Goal: Task Accomplishment & Management: Complete application form

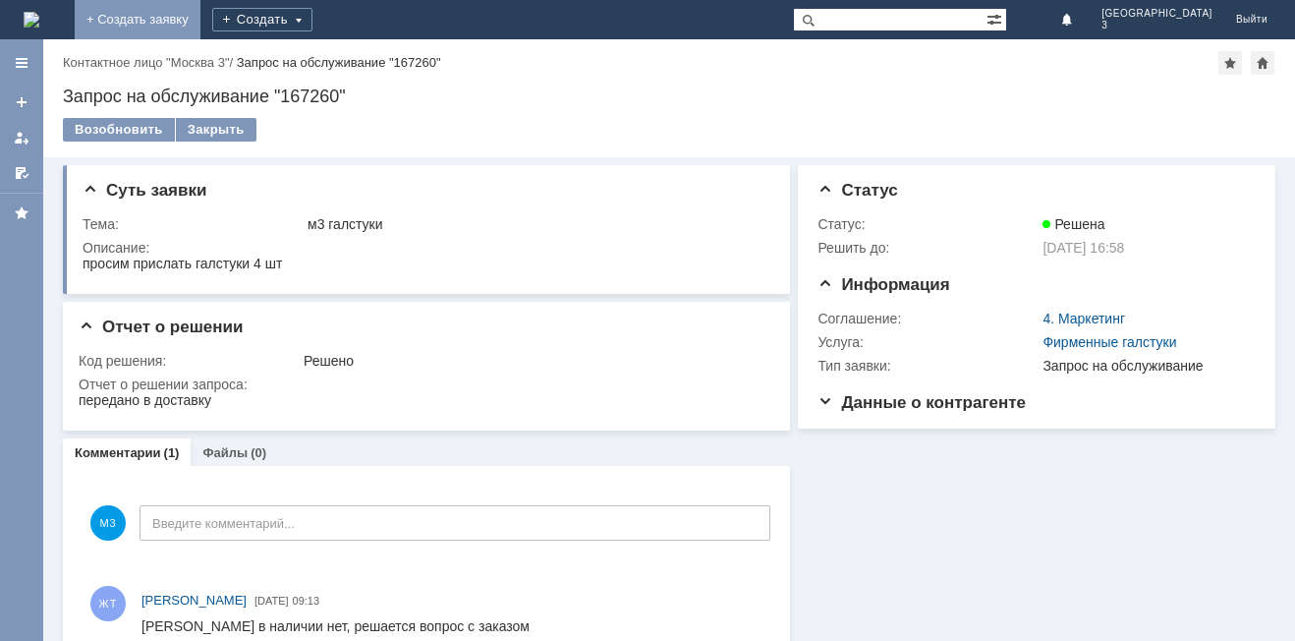
click at [200, 15] on link "+ Создать заявку" at bounding box center [138, 19] width 126 height 39
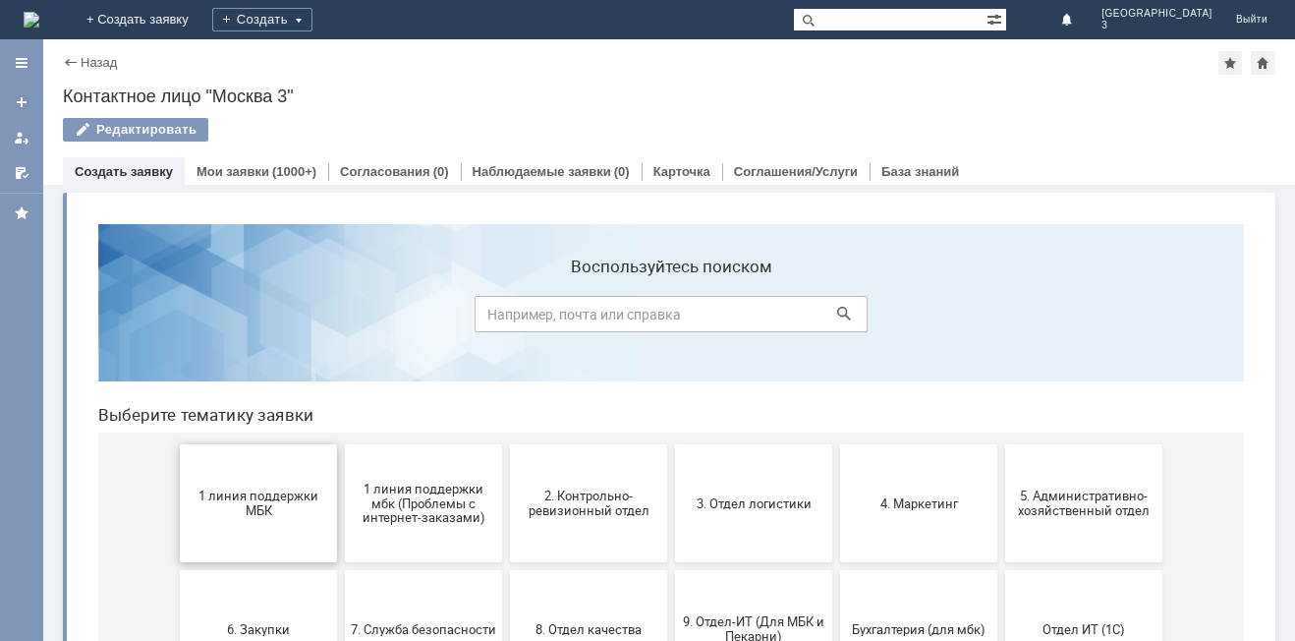
click at [271, 532] on button "1 линия поддержки МБК" at bounding box center [258, 503] width 157 height 118
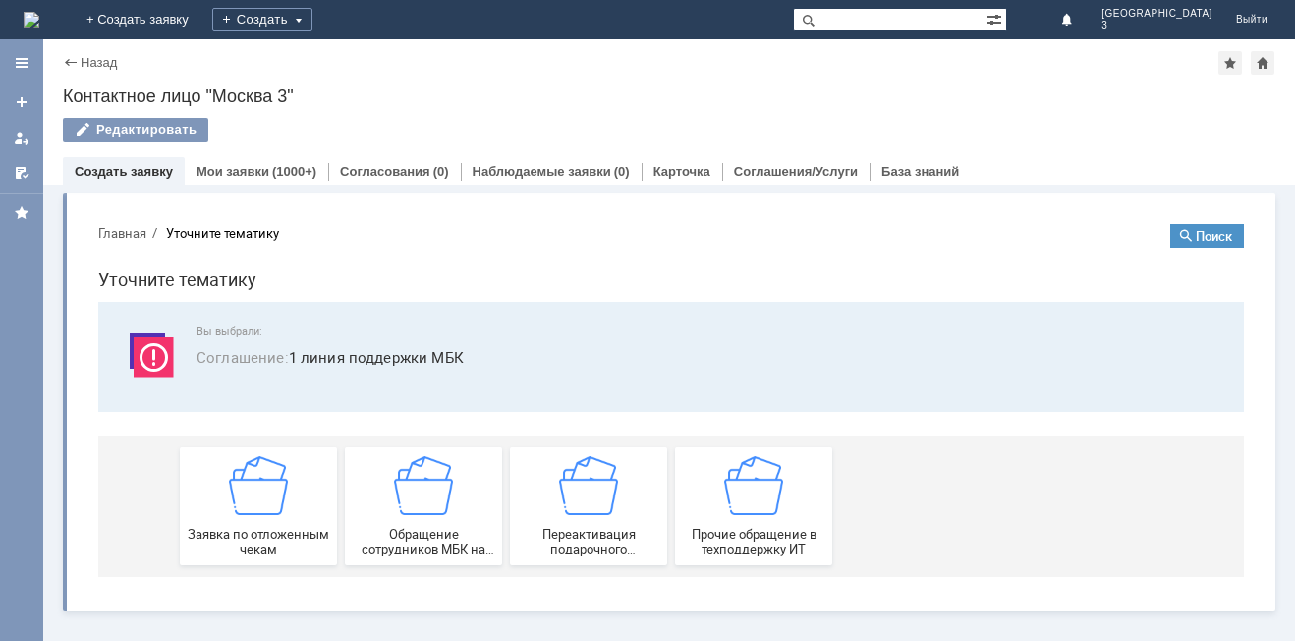
click at [271, 532] on span "Заявка по отложенным чекам" at bounding box center [258, 541] width 145 height 29
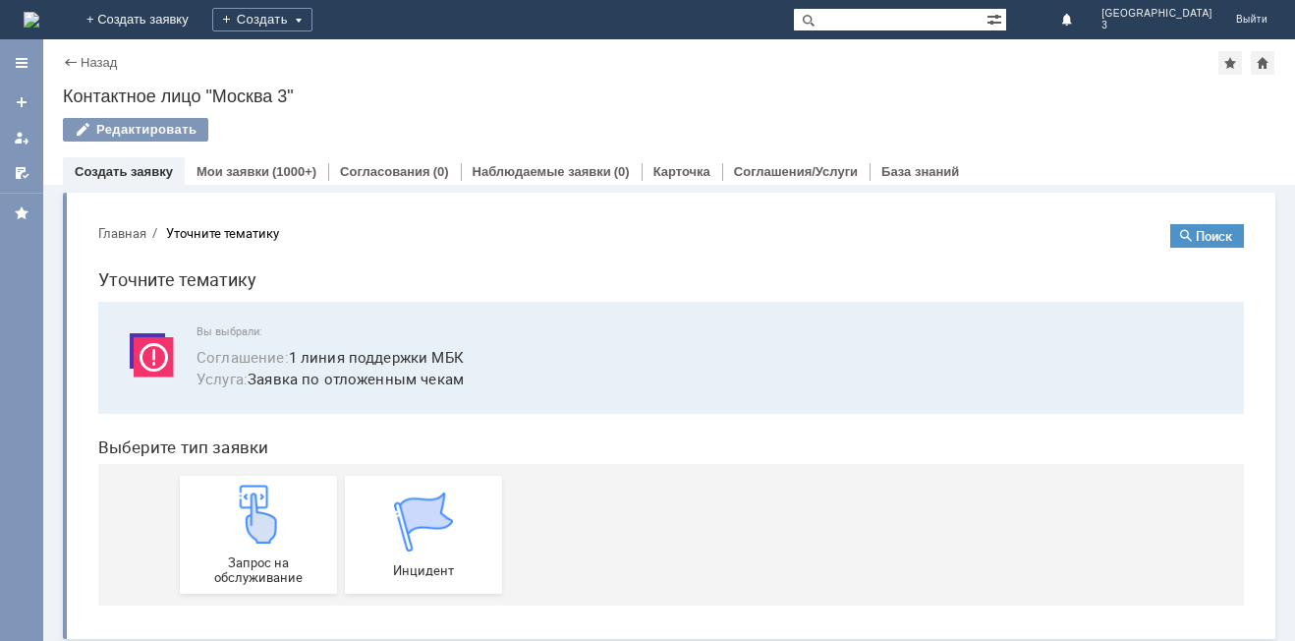
click at [271, 532] on img at bounding box center [258, 513] width 59 height 59
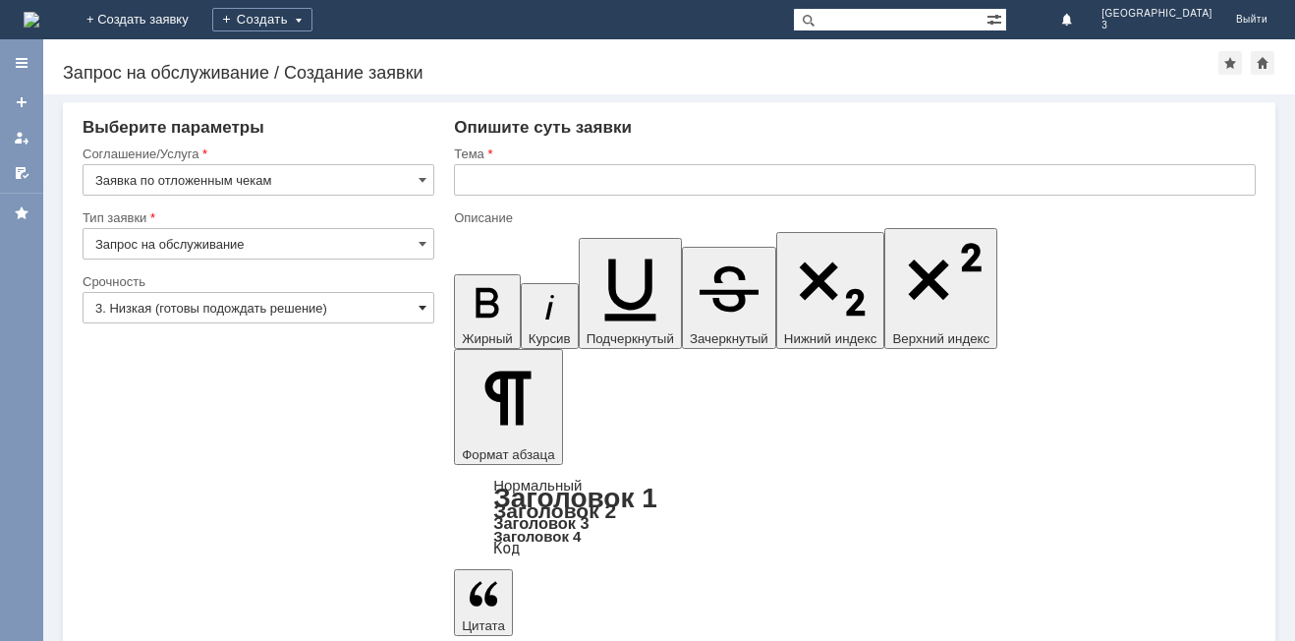
click at [423, 303] on span at bounding box center [423, 308] width 8 height 16
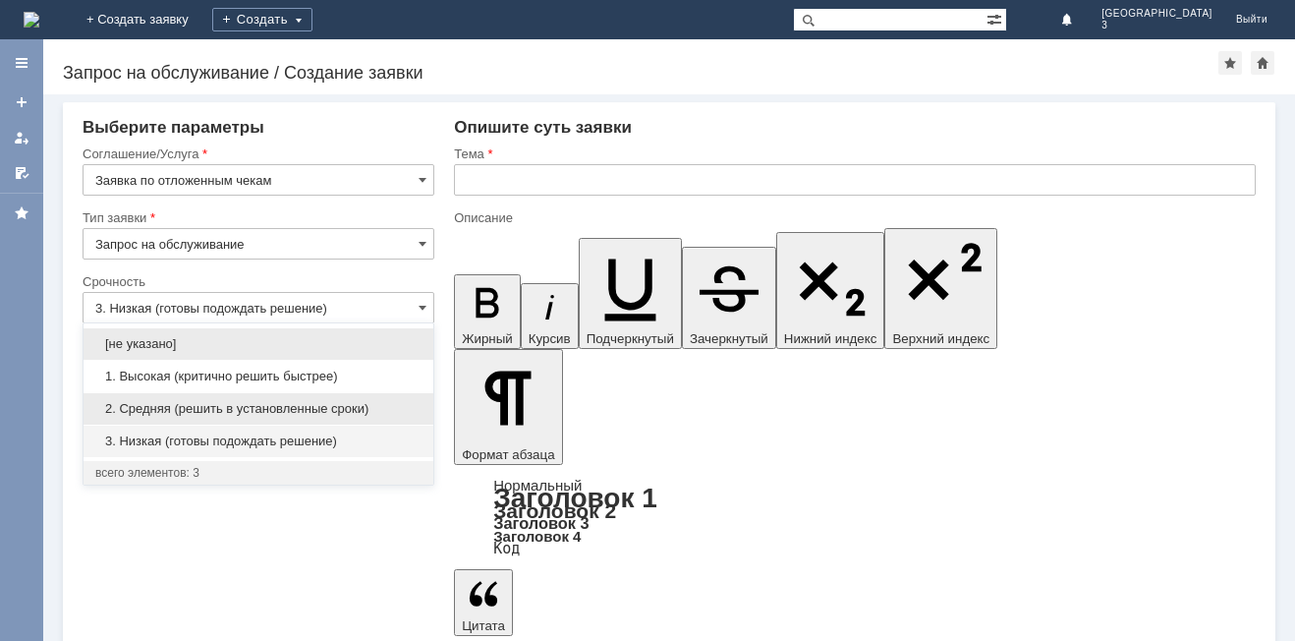
click at [393, 409] on span "2. Средняя (решить в установленные сроки)" at bounding box center [258, 409] width 326 height 16
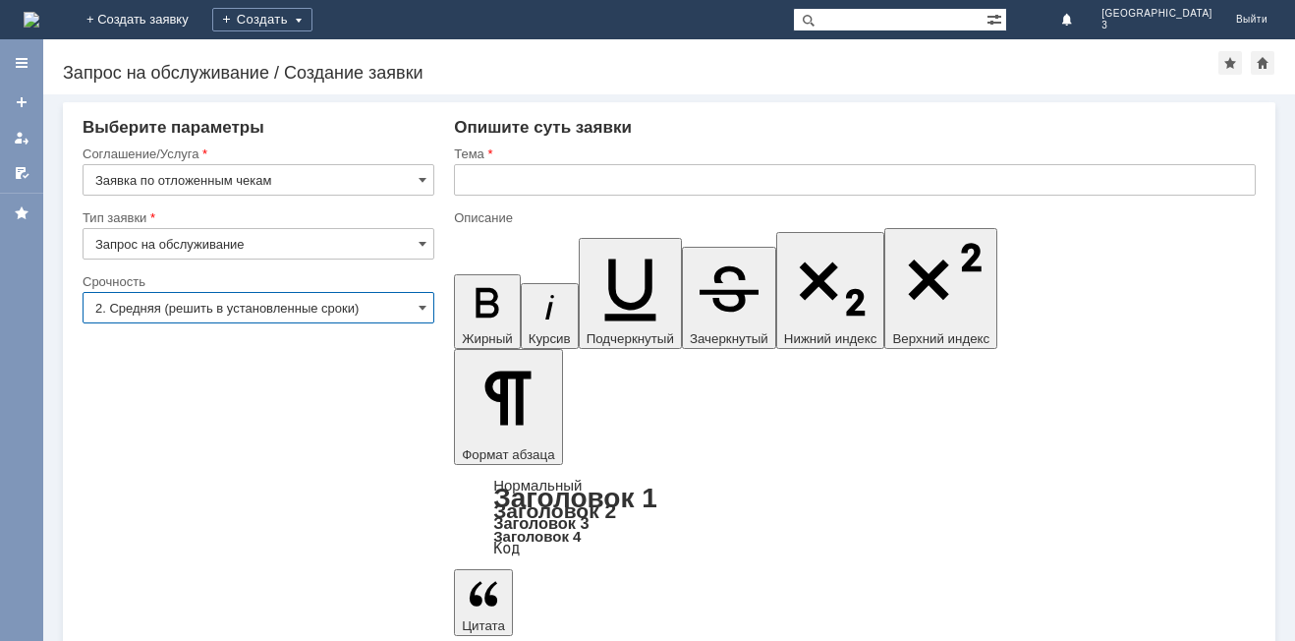
type input "2. Средняя (решить в установленные сроки)"
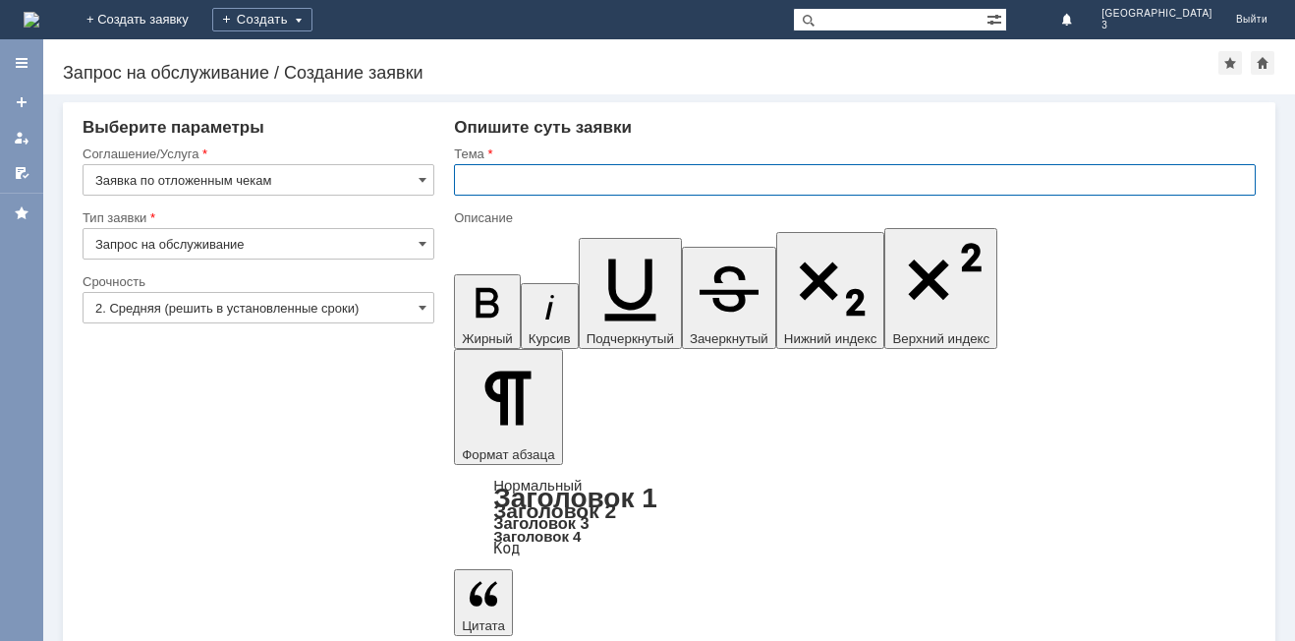
click at [471, 187] on input "text" at bounding box center [855, 179] width 802 height 31
type input "Отложенный чек [DATE]"
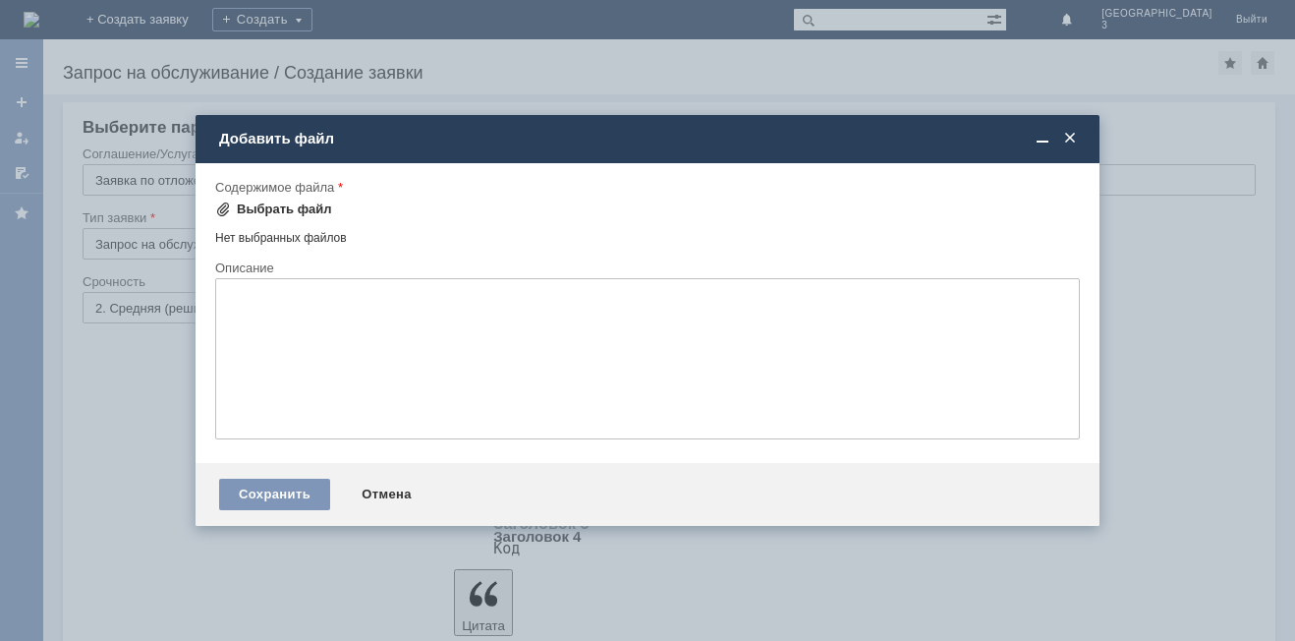
click at [252, 209] on div "Выбрать файл" at bounding box center [284, 209] width 95 height 16
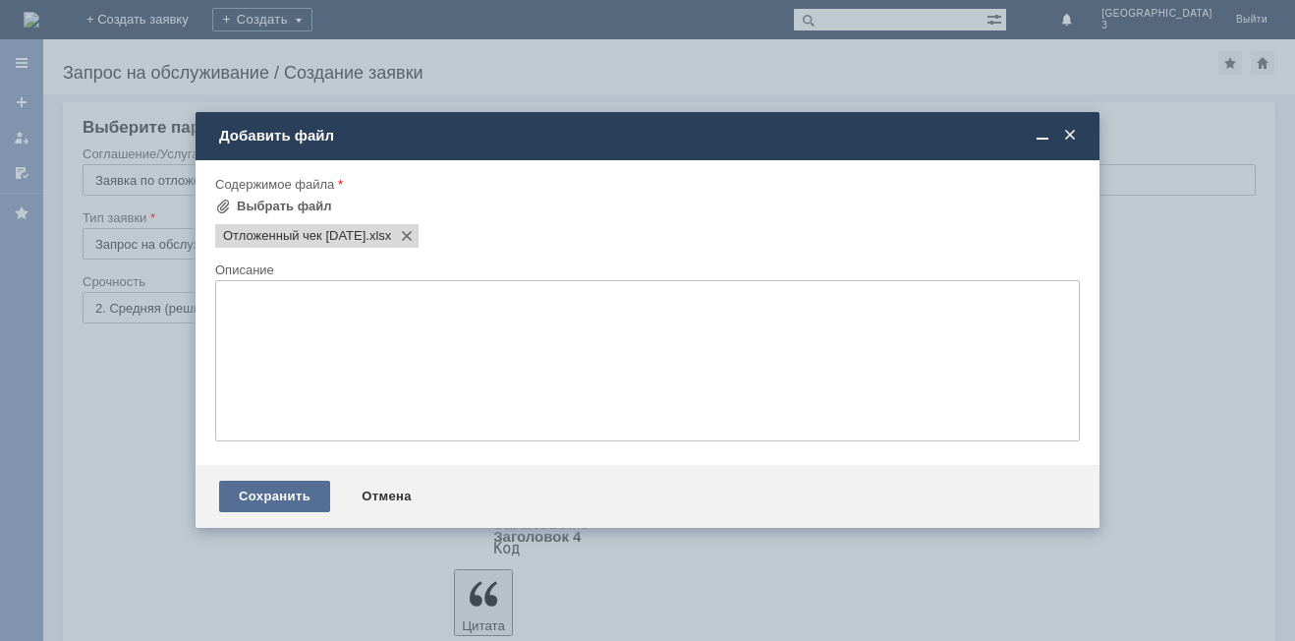
click at [303, 501] on div "Сохранить" at bounding box center [274, 495] width 111 height 31
